Goal: Transaction & Acquisition: Obtain resource

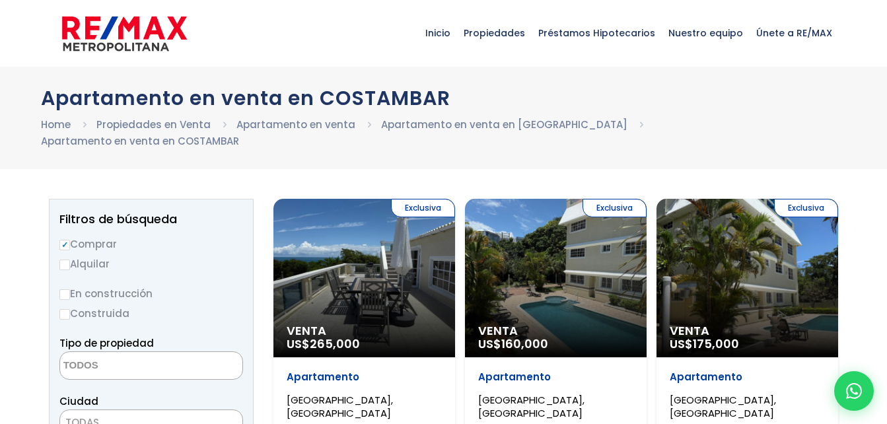
select select
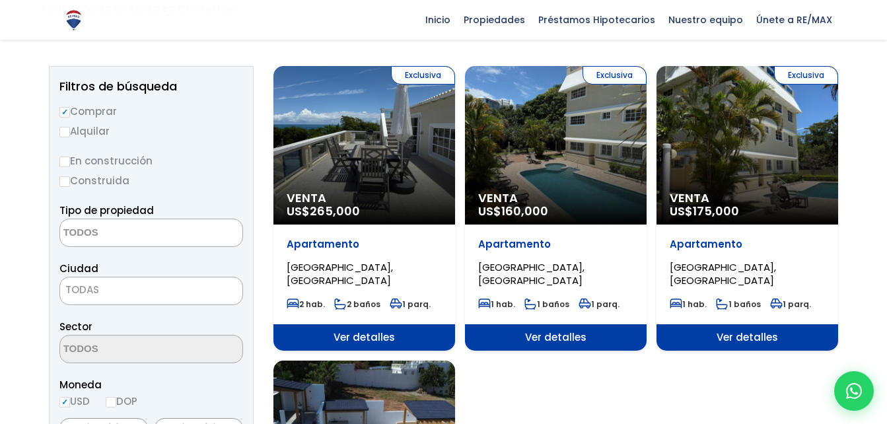
scroll to position [106, 0]
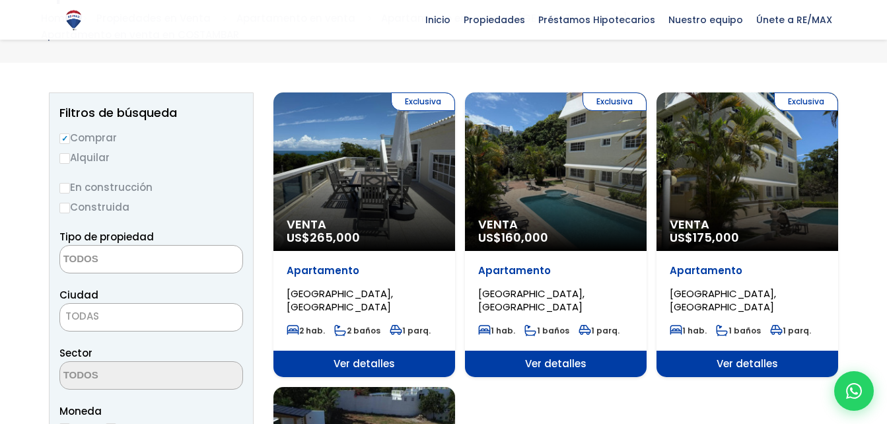
click at [388, 176] on div "Exclusiva Venta US$ 265,000" at bounding box center [364, 171] width 182 height 158
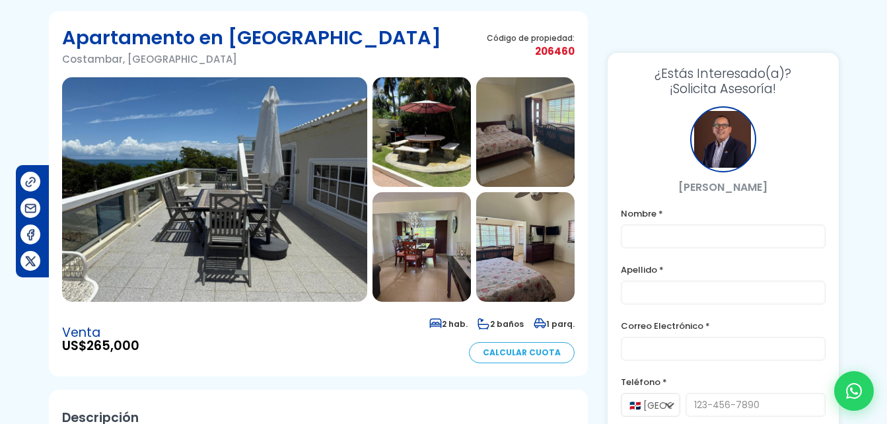
scroll to position [36, 0]
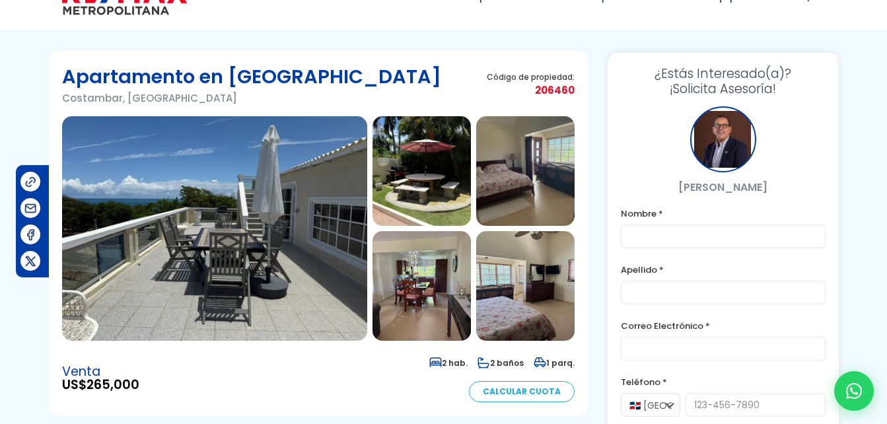
click at [424, 191] on img at bounding box center [421, 171] width 98 height 110
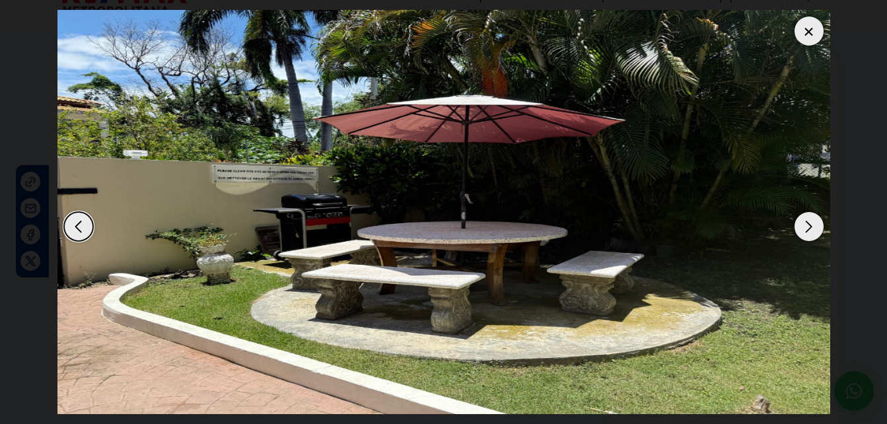
click at [805, 223] on div "Next slide" at bounding box center [808, 226] width 29 height 29
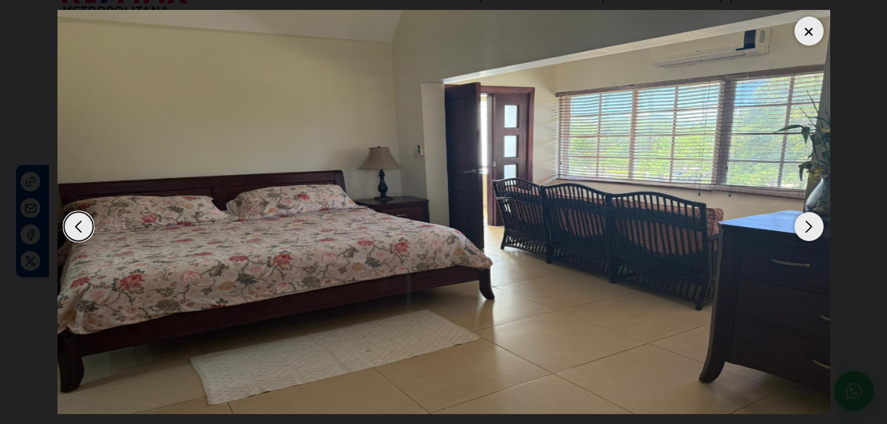
click at [805, 223] on div "Next slide" at bounding box center [808, 226] width 29 height 29
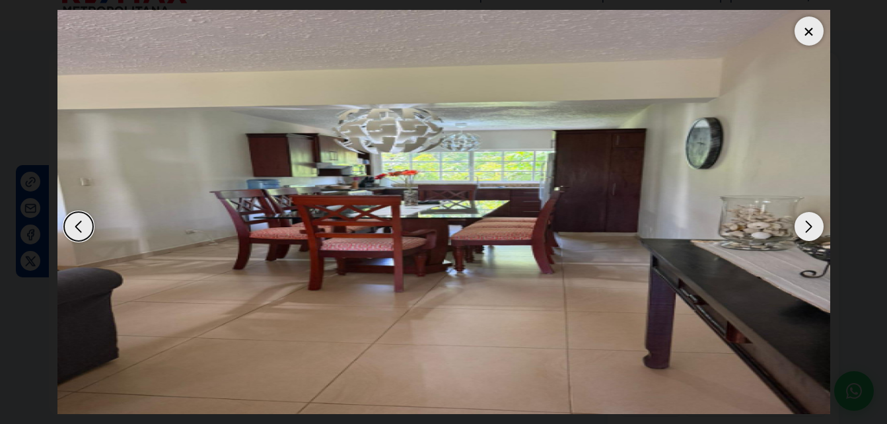
click at [805, 223] on div "Next slide" at bounding box center [808, 226] width 29 height 29
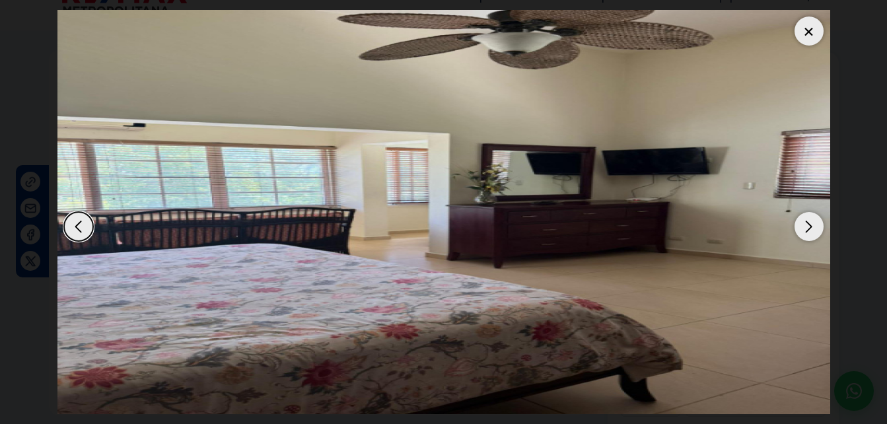
click at [805, 223] on div "Next slide" at bounding box center [808, 226] width 29 height 29
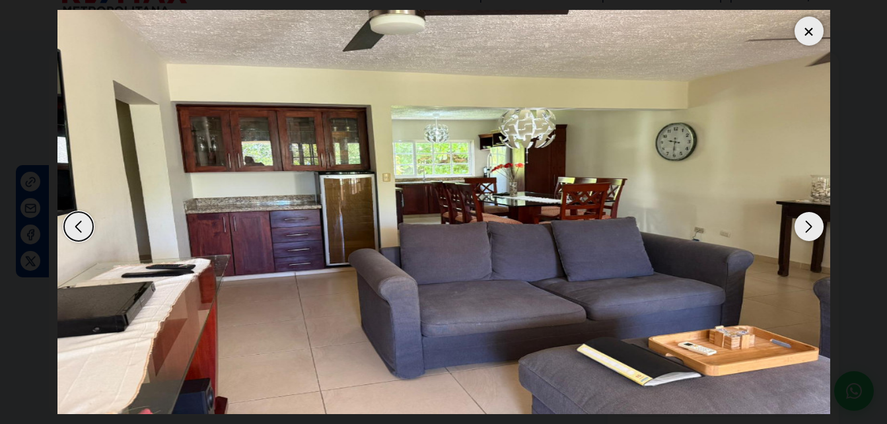
click at [805, 223] on div "Next slide" at bounding box center [808, 226] width 29 height 29
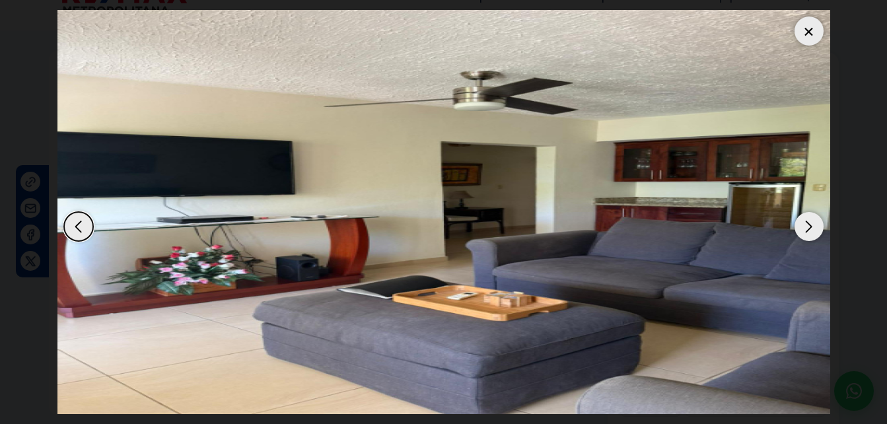
click at [805, 223] on div "Next slide" at bounding box center [808, 226] width 29 height 29
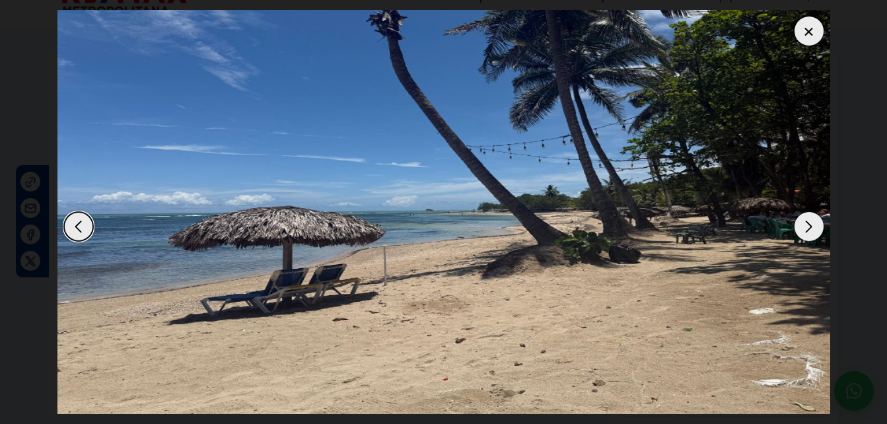
click at [805, 223] on div "Next slide" at bounding box center [808, 226] width 29 height 29
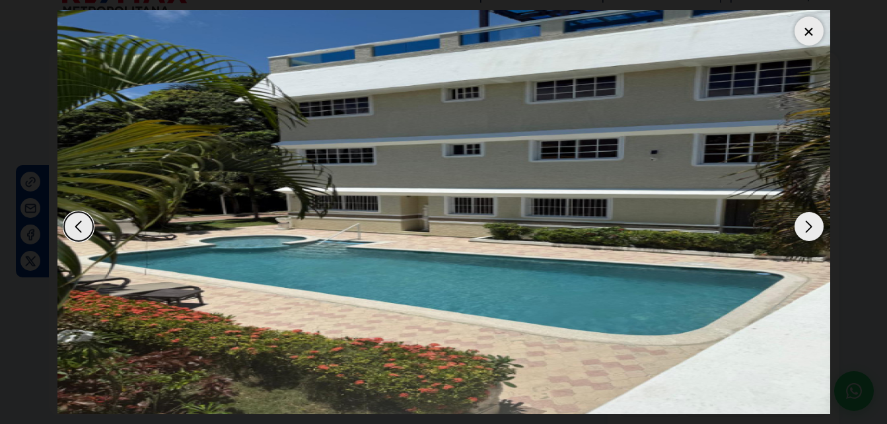
click at [805, 223] on div "Next slide" at bounding box center [808, 226] width 29 height 29
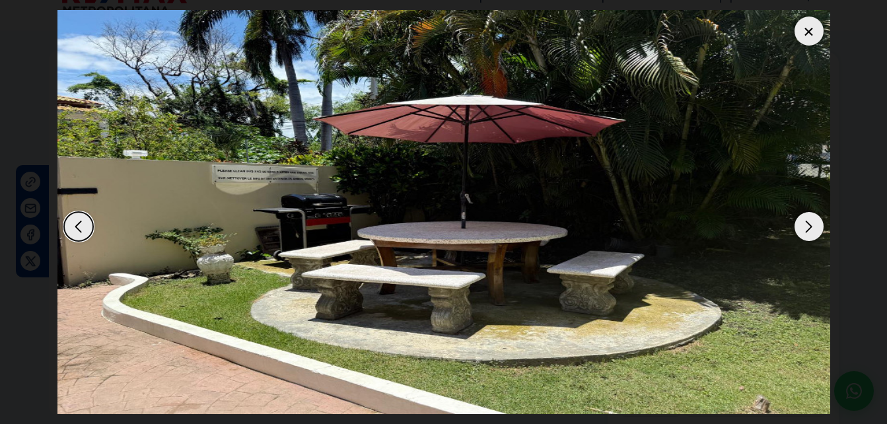
click at [805, 223] on div "Next slide" at bounding box center [808, 226] width 29 height 29
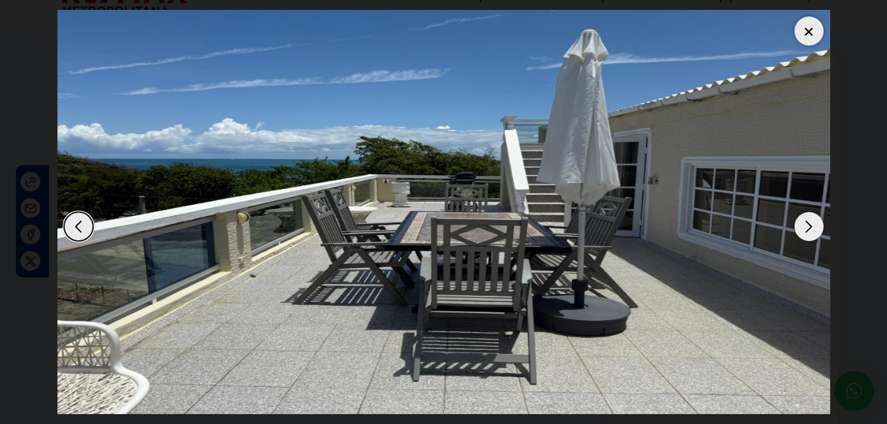
click at [805, 223] on div "Next slide" at bounding box center [808, 226] width 29 height 29
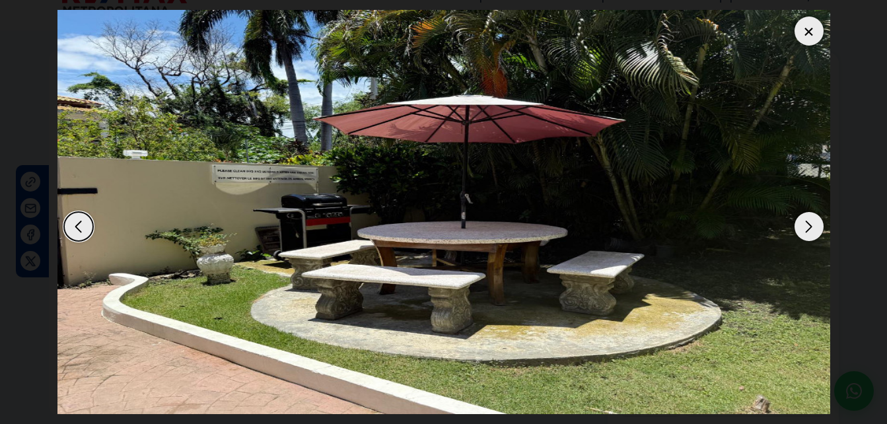
click at [805, 223] on div "Next slide" at bounding box center [808, 226] width 29 height 29
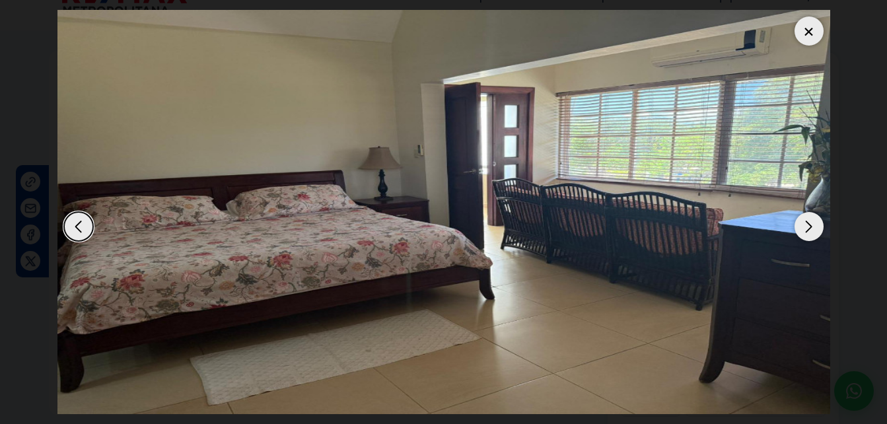
click at [805, 223] on div "Next slide" at bounding box center [808, 226] width 29 height 29
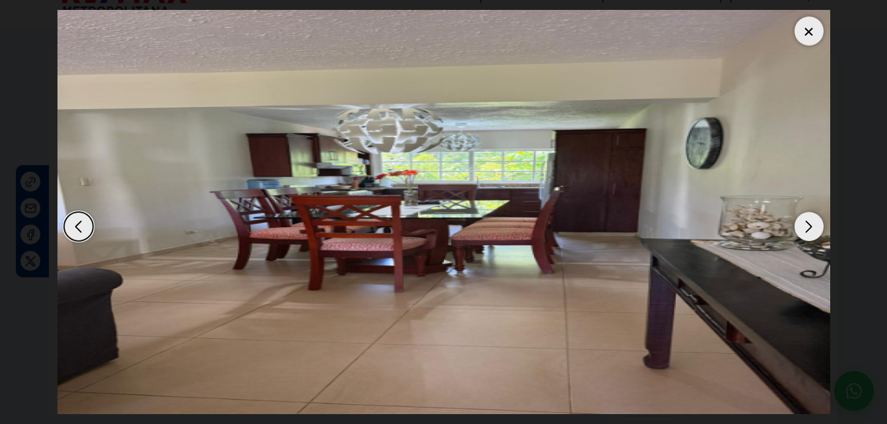
click at [809, 34] on div at bounding box center [808, 31] width 29 height 29
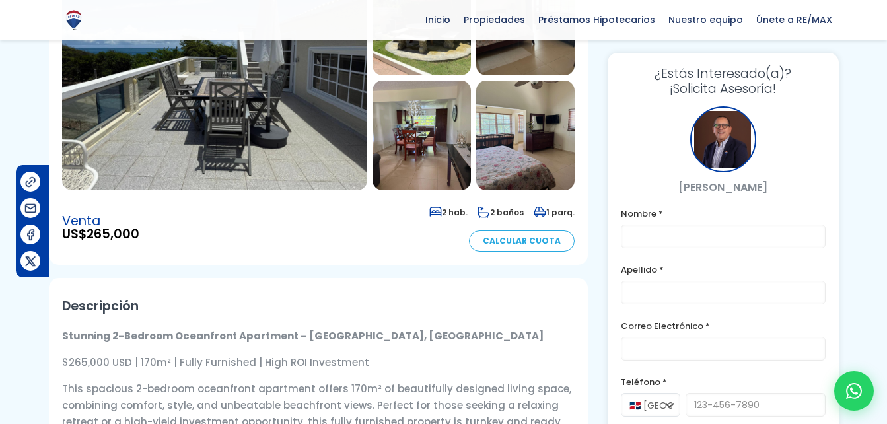
scroll to position [189, 0]
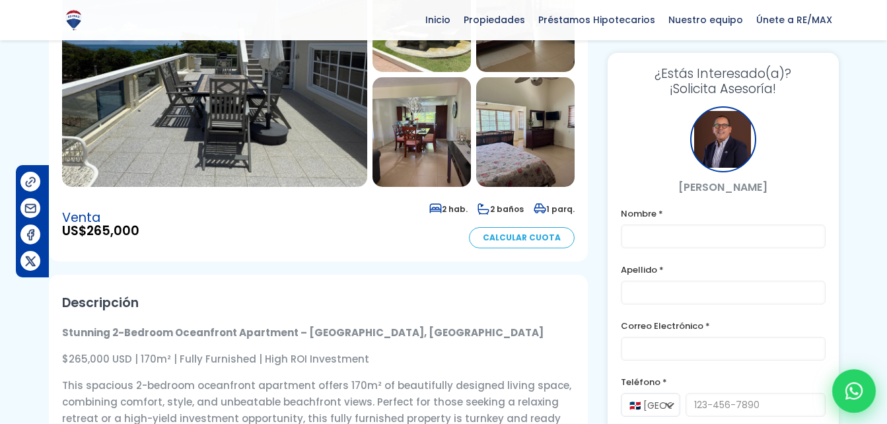
click at [854, 388] on icon at bounding box center [853, 390] width 17 height 17
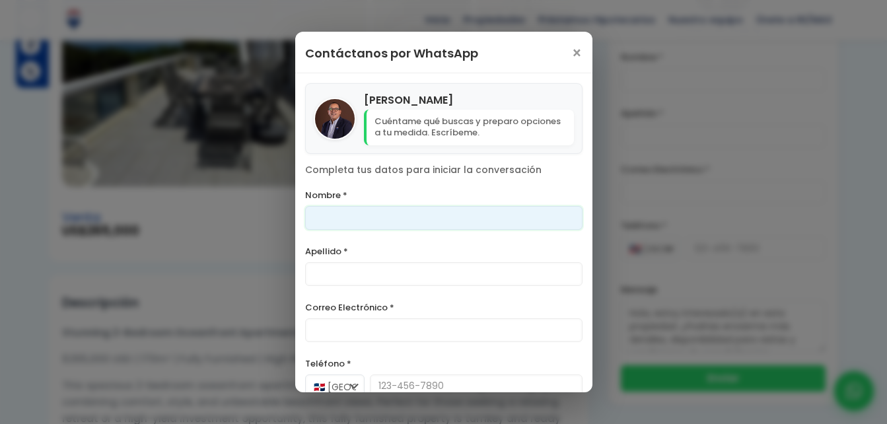
click at [342, 217] on input "Nombre *" at bounding box center [443, 218] width 277 height 24
type input "[PERSON_NAME] [PERSON_NAME]"
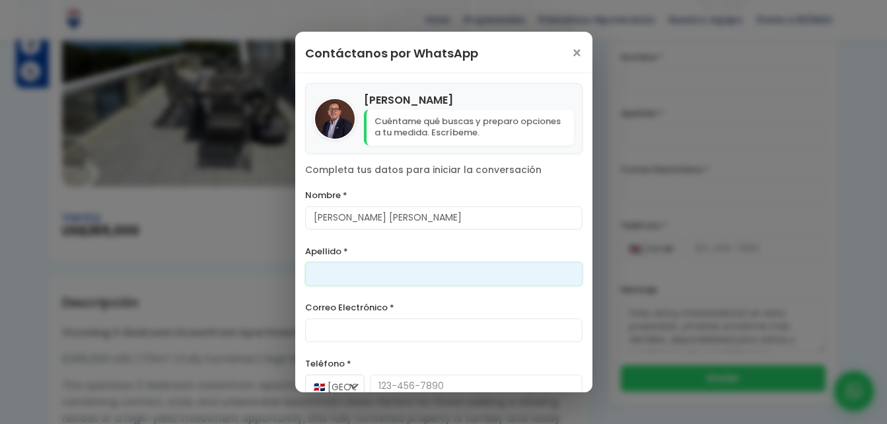
type input "[PERSON_NAME]"
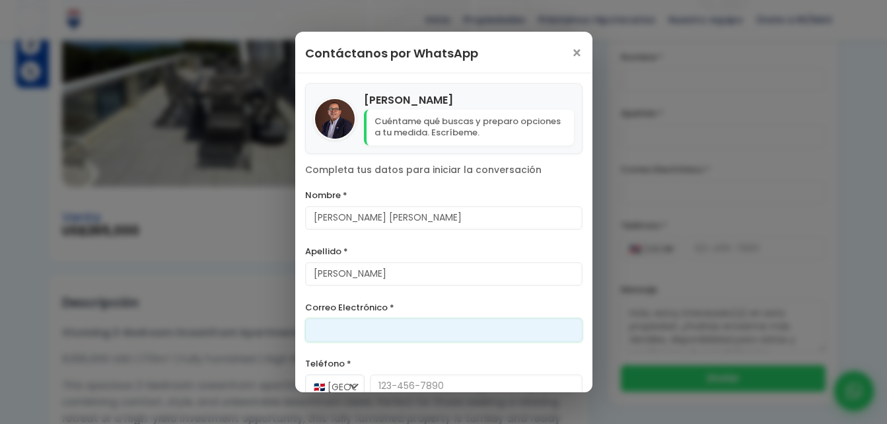
type input "[EMAIL_ADDRESS][DOMAIN_NAME]"
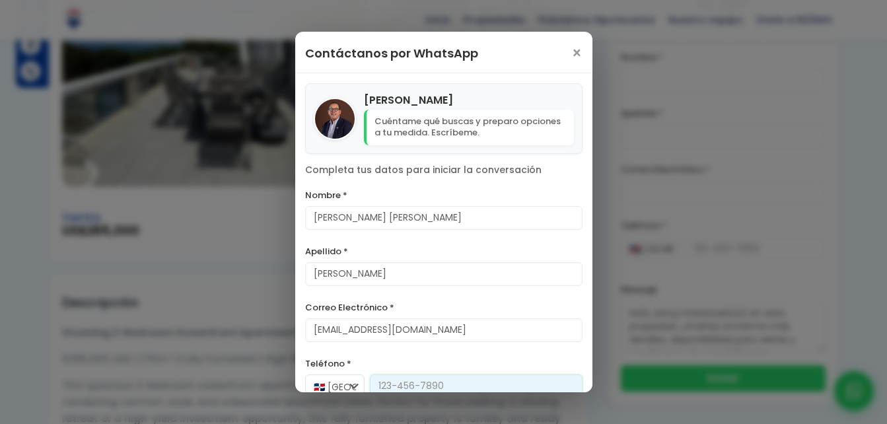
type input "[PHONE_NUMBER]"
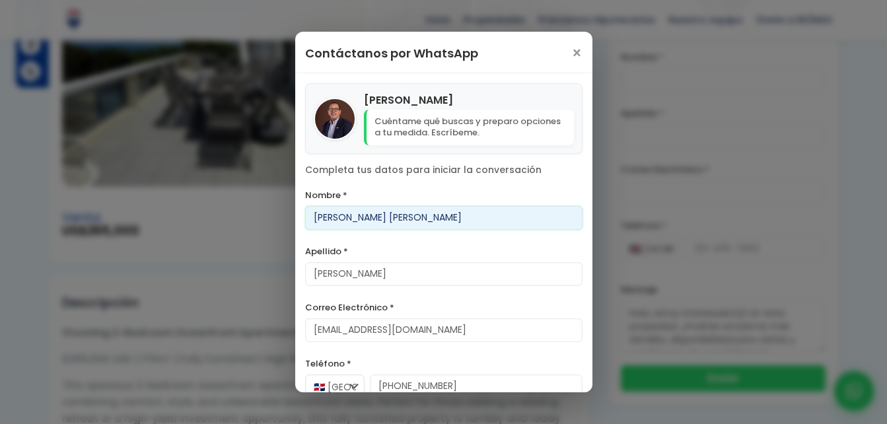
scroll to position [68, 0]
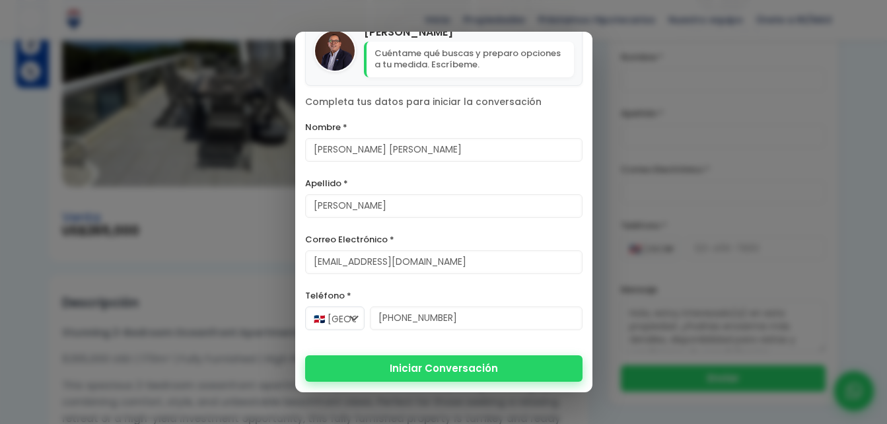
click at [457, 374] on button "Iniciar Conversación" at bounding box center [443, 368] width 277 height 26
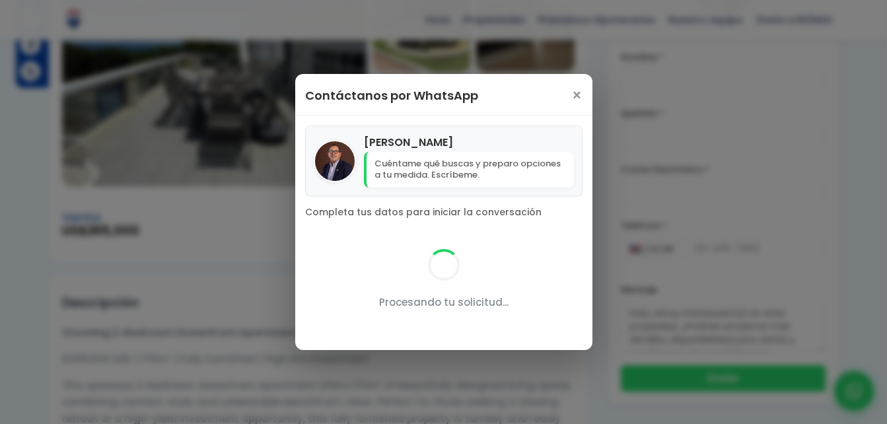
scroll to position [0, 0]
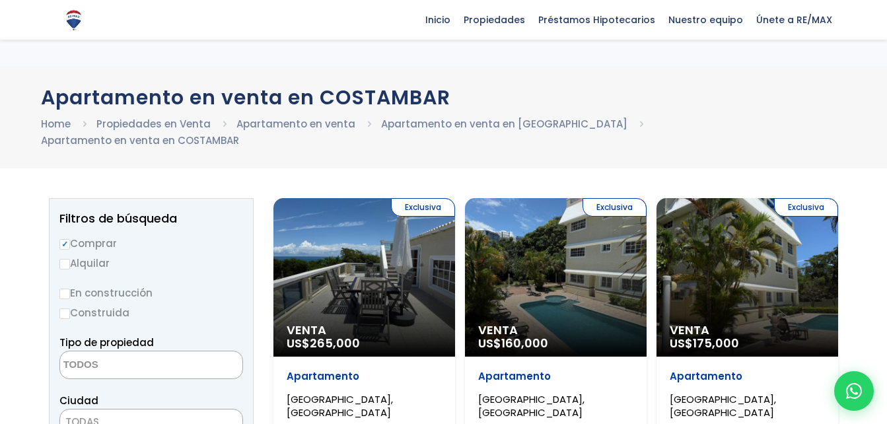
select select
